Goal: Information Seeking & Learning: Learn about a topic

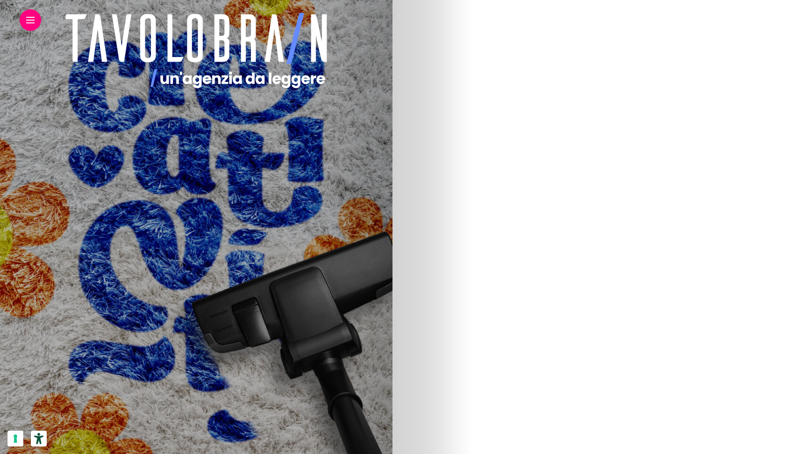
scroll to position [208, 0]
click at [269, 277] on img at bounding box center [102, 299] width 332 height 561
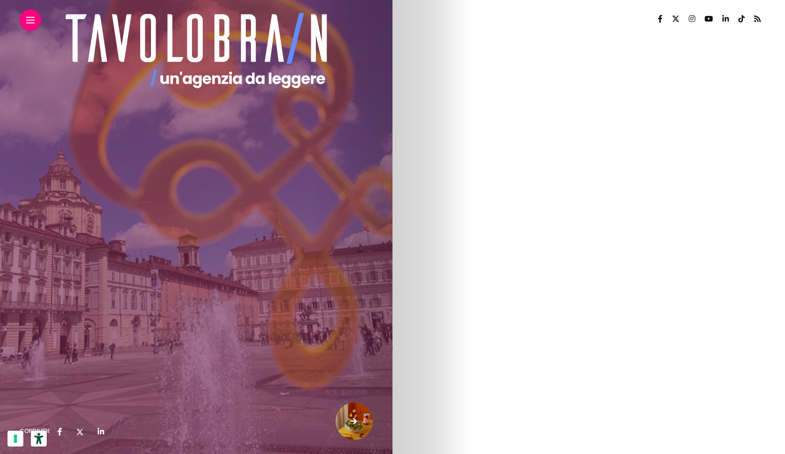
drag, startPoint x: 412, startPoint y: 84, endPoint x: 527, endPoint y: 218, distance: 177.0
drag, startPoint x: 545, startPoint y: 285, endPoint x: 404, endPoint y: 89, distance: 241.7
copy article "Punti di vista vita d'agenzia Progetto Rover, o di come evolve copiaincolla sul…"
